Goal: Find specific page/section: Find specific page/section

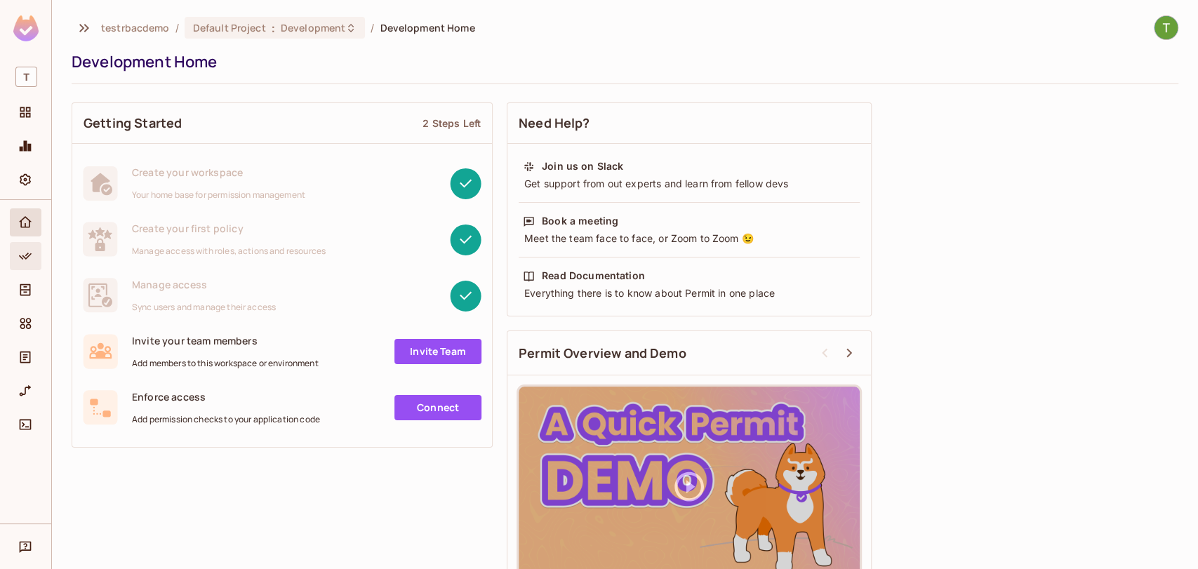
click at [14, 254] on div "Policy" at bounding box center [26, 256] width 32 height 28
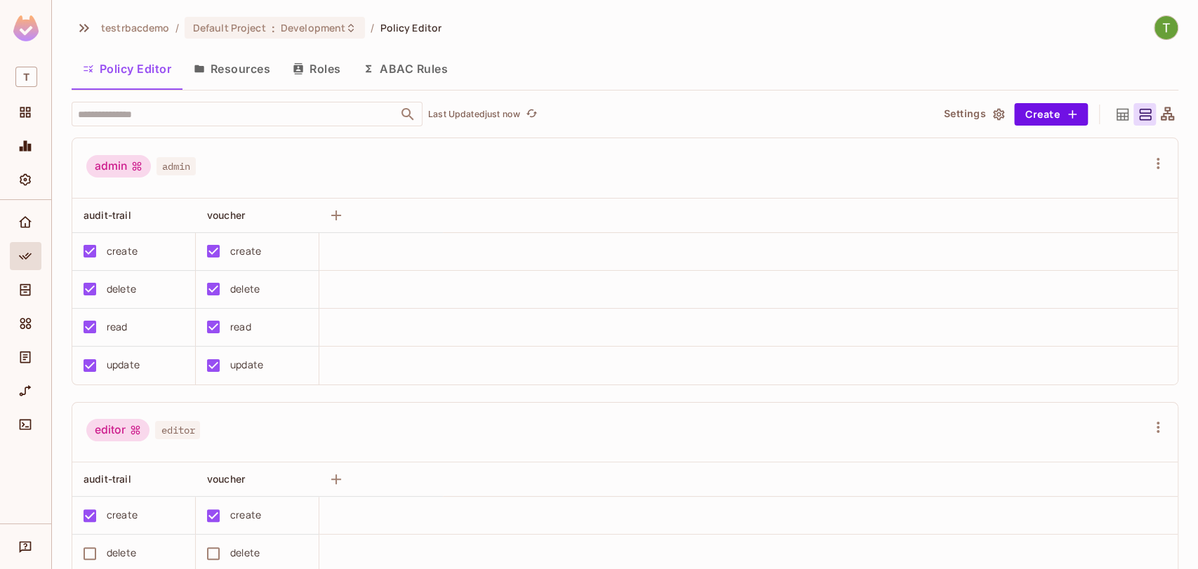
click at [1159, 109] on icon at bounding box center [1168, 115] width 18 height 18
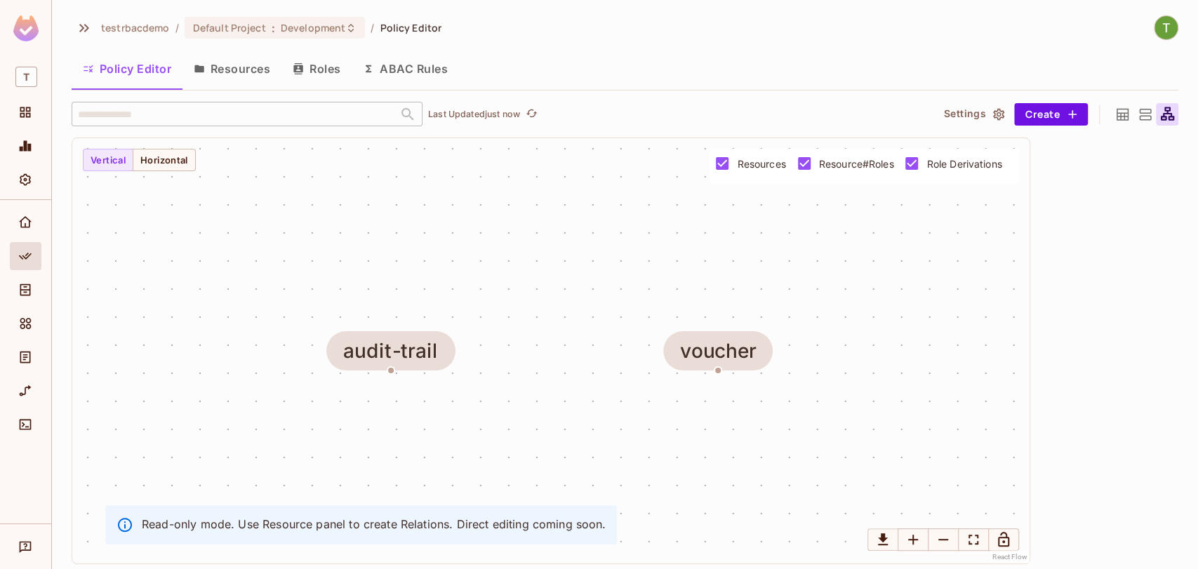
click at [1123, 113] on icon at bounding box center [1122, 114] width 12 height 12
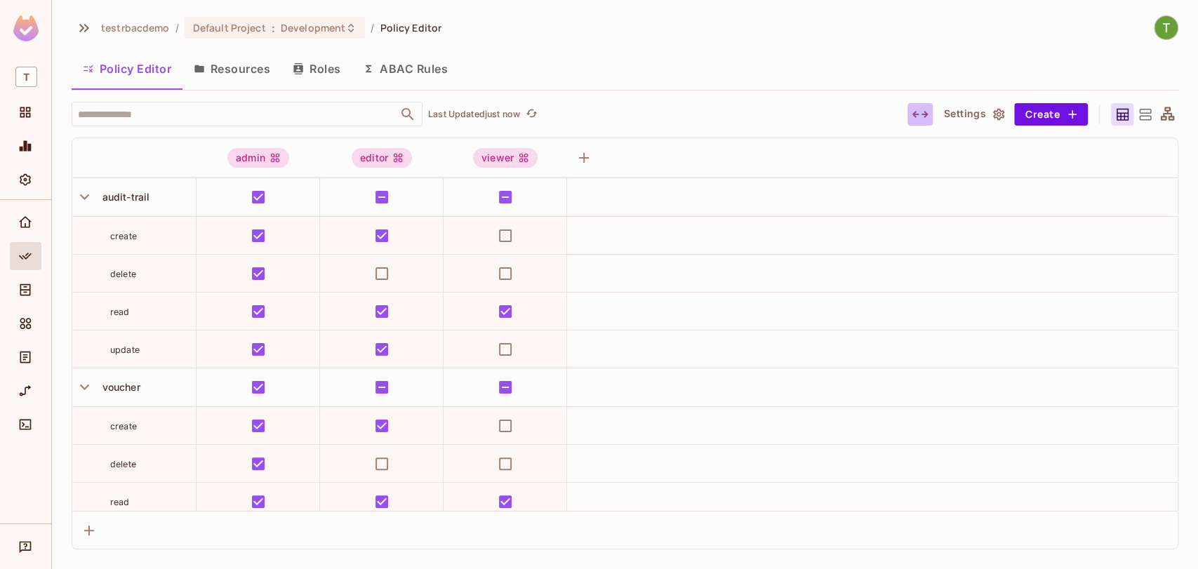
click at [922, 114] on icon "button" at bounding box center [920, 114] width 16 height 7
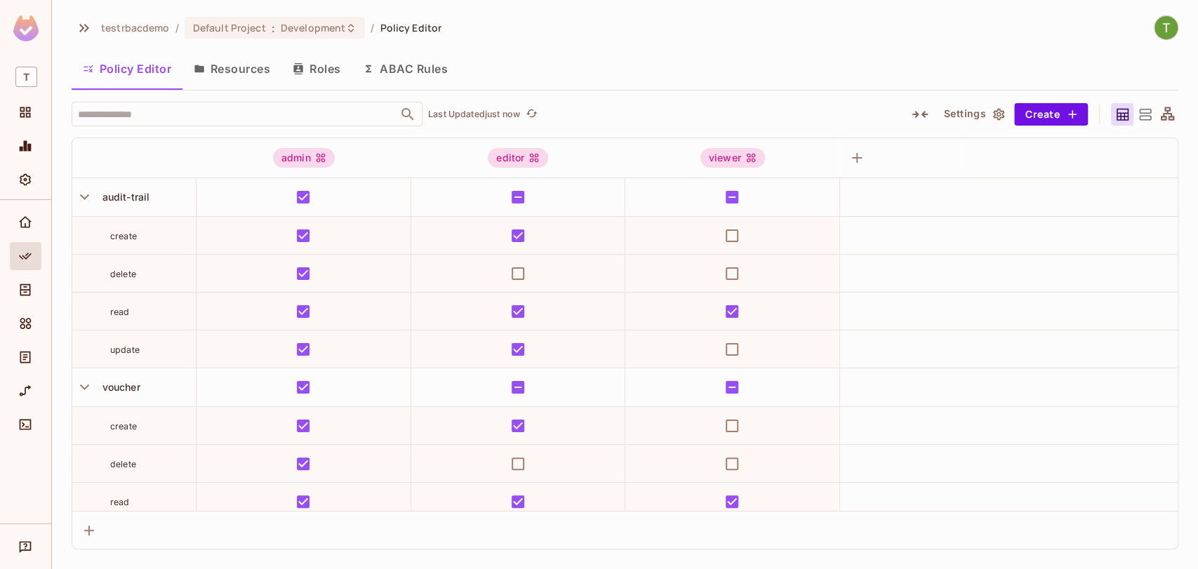
click at [922, 114] on icon "button" at bounding box center [919, 114] width 15 height 7
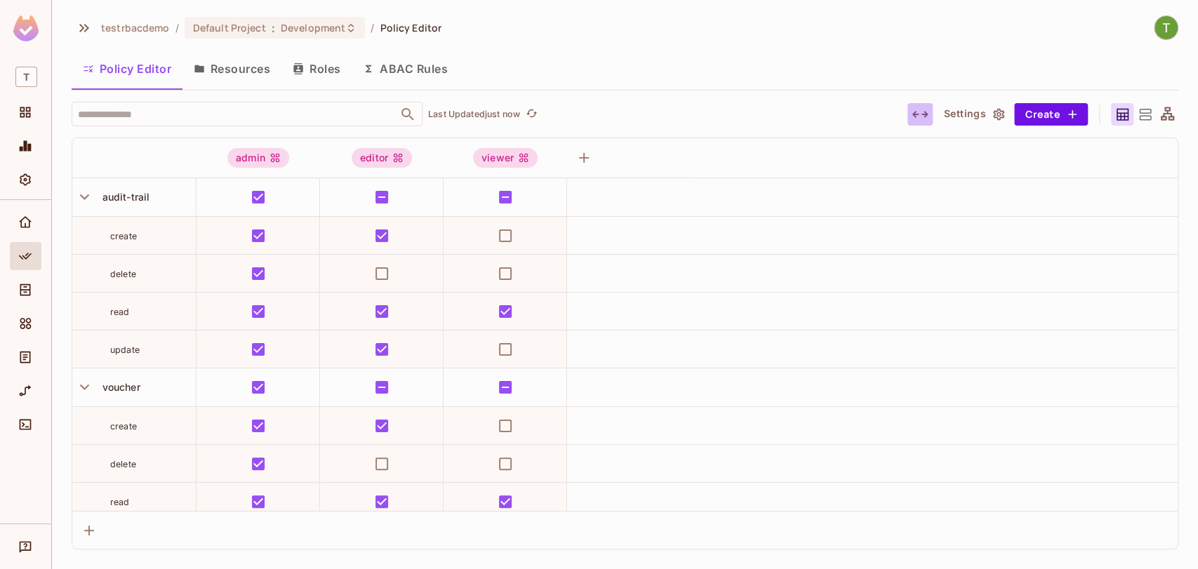
click at [922, 114] on icon "button" at bounding box center [920, 114] width 16 height 7
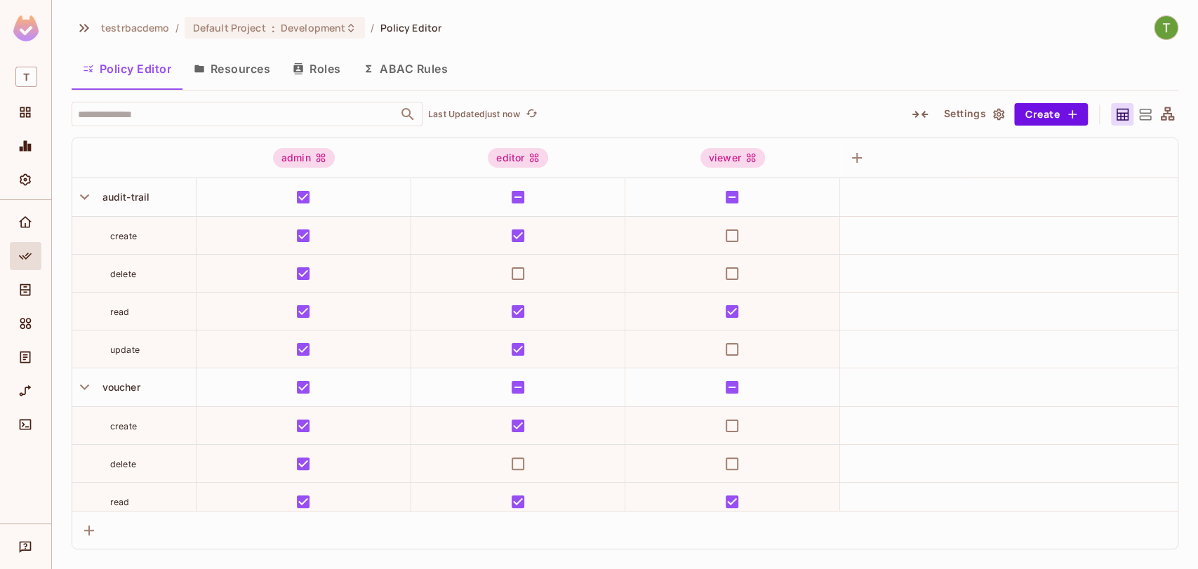
click at [922, 114] on icon "button" at bounding box center [919, 114] width 15 height 7
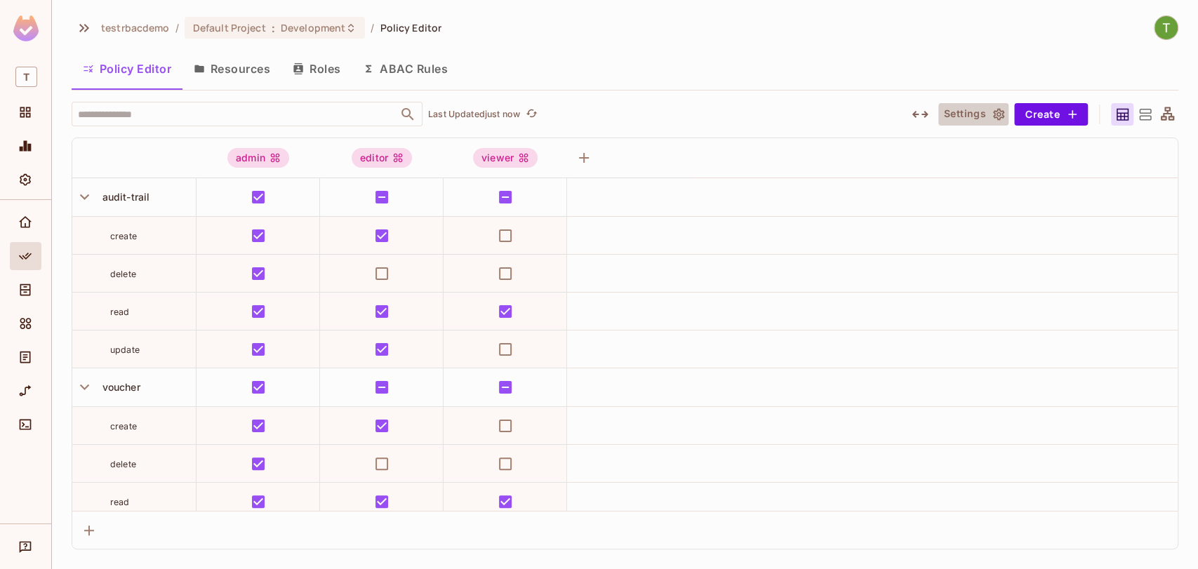
click at [987, 113] on button "Settings" at bounding box center [973, 114] width 70 height 22
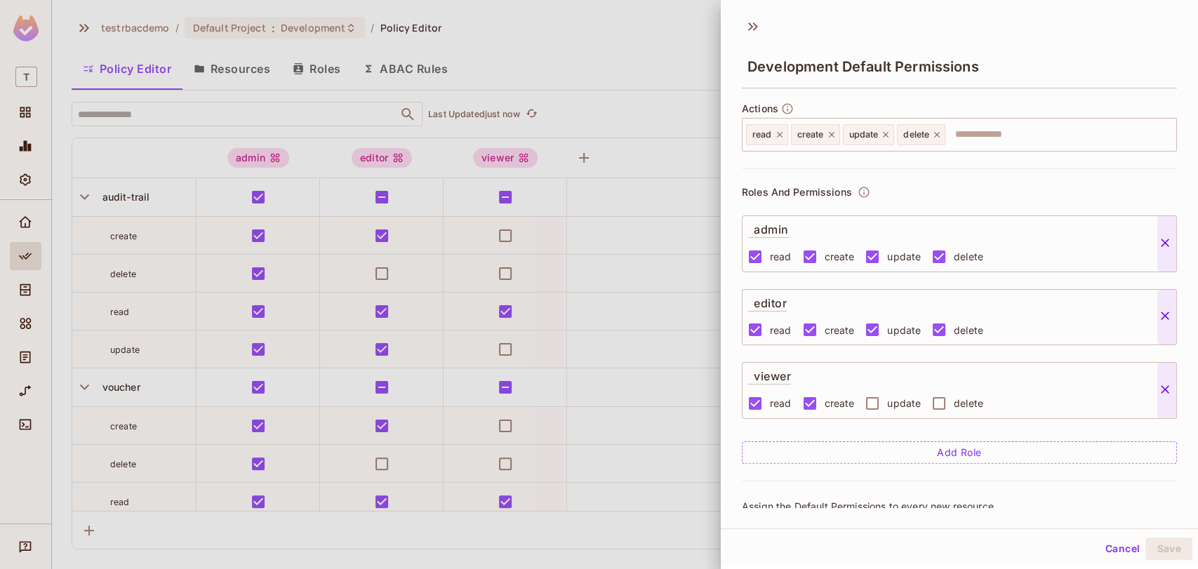
click at [661, 109] on div at bounding box center [599, 284] width 1198 height 569
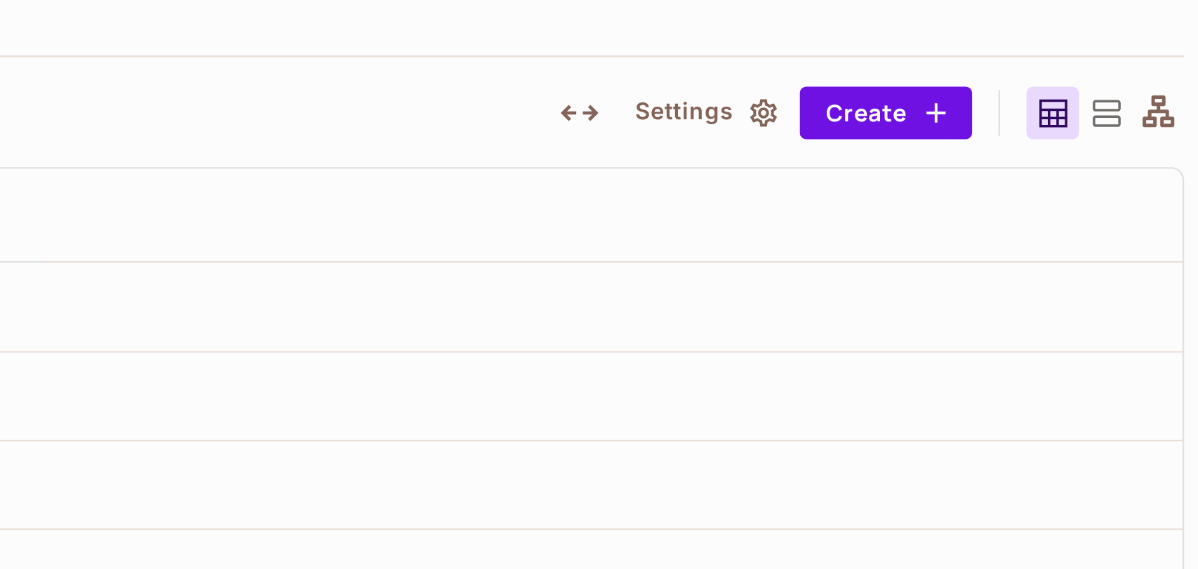
click at [1147, 115] on icon at bounding box center [1145, 114] width 12 height 11
click at [1116, 116] on icon at bounding box center [1122, 114] width 12 height 12
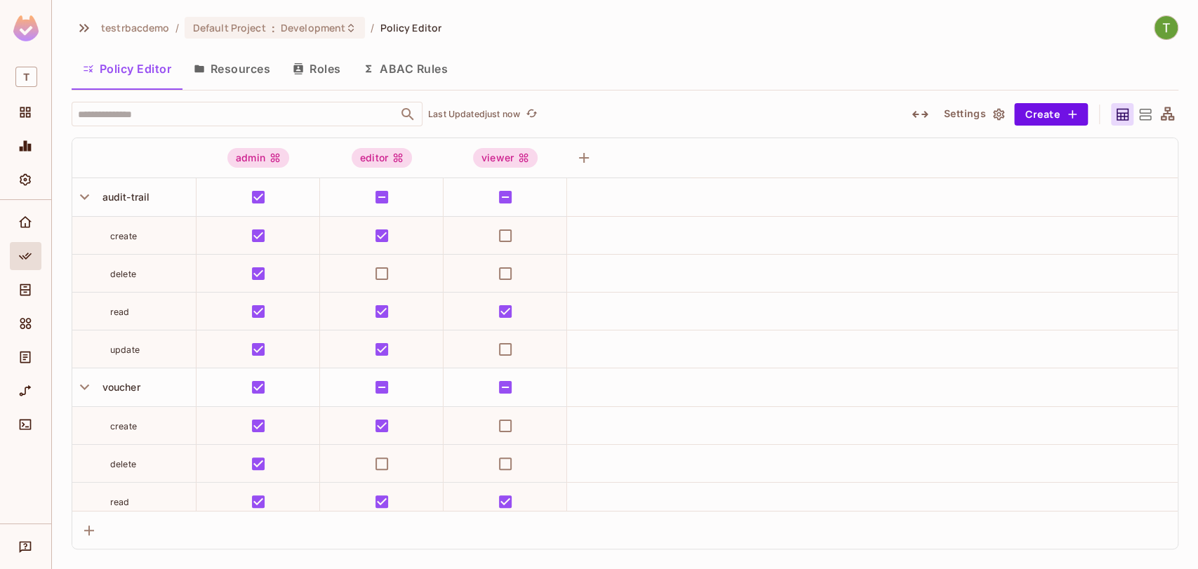
click at [996, 112] on icon "button" at bounding box center [999, 114] width 14 height 14
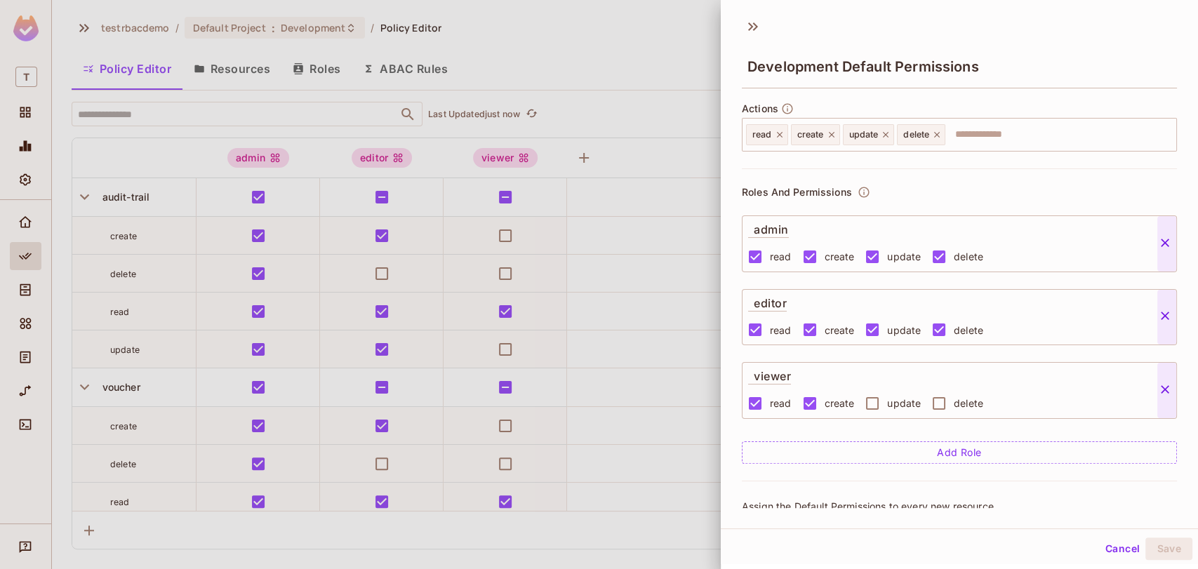
scroll to position [64, 2]
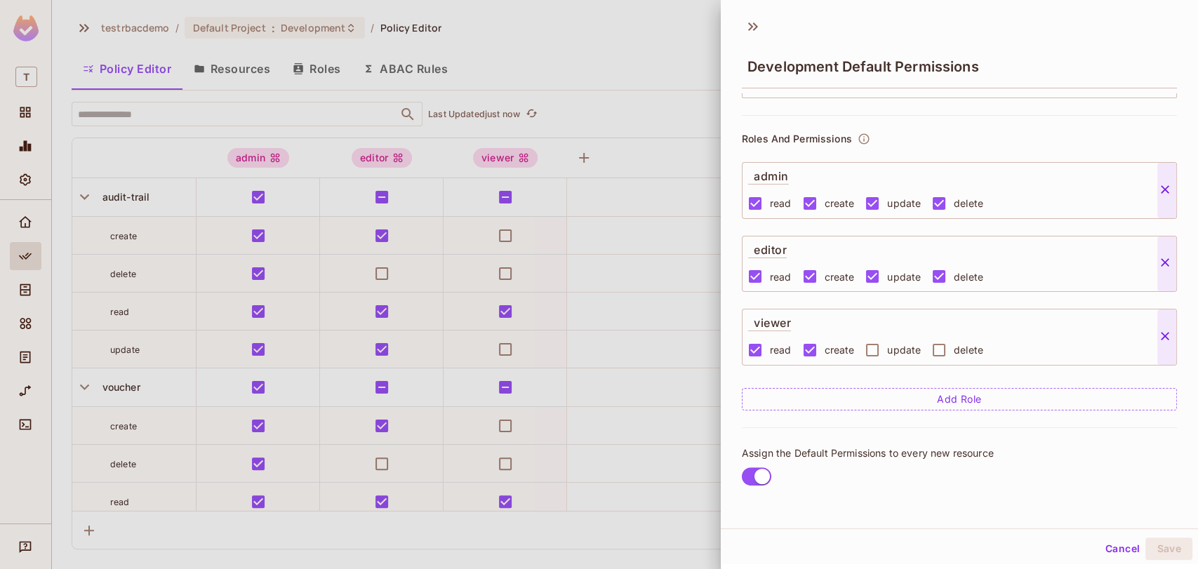
click at [646, 174] on div at bounding box center [599, 284] width 1198 height 569
